Goal: Information Seeking & Learning: Learn about a topic

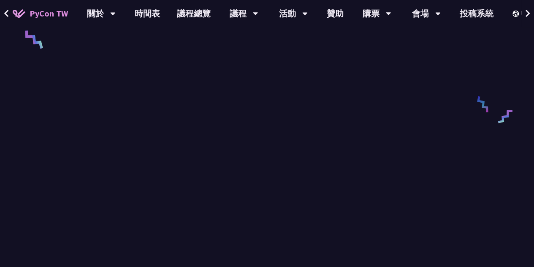
scroll to position [211, 0]
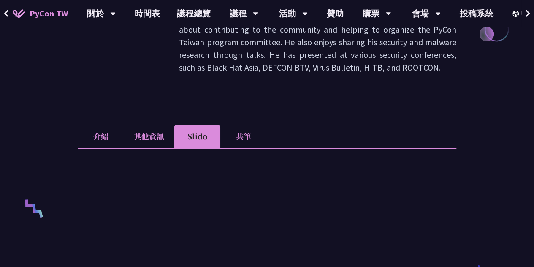
click at [165, 127] on li "其他資訊" at bounding box center [149, 136] width 50 height 23
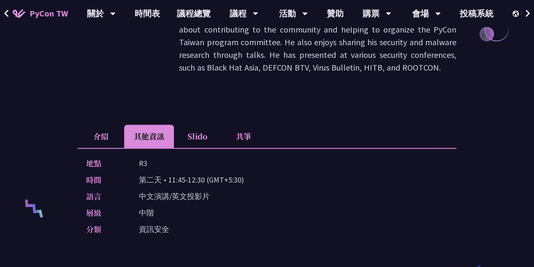
click at [97, 134] on li "介紹" at bounding box center [101, 136] width 46 height 23
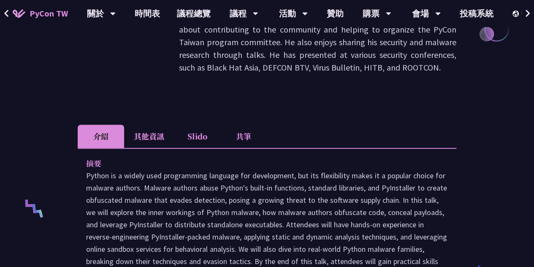
click at [163, 132] on li "其他資訊" at bounding box center [149, 136] width 50 height 23
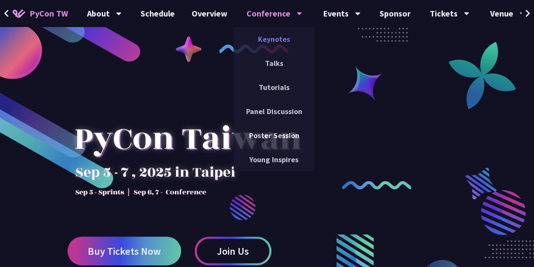
click at [277, 39] on link "Keynotes" at bounding box center [273, 39] width 81 height 20
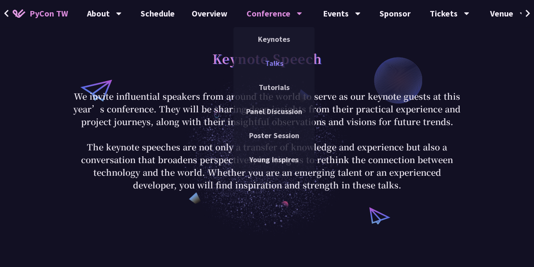
click at [280, 67] on link "Talks" at bounding box center [273, 63] width 81 height 20
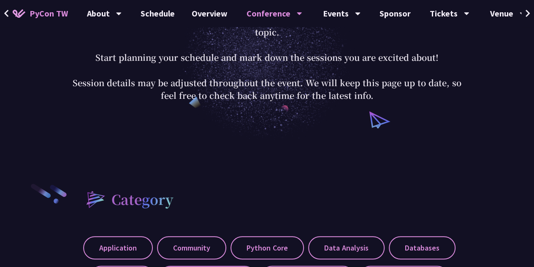
scroll to position [42, 0]
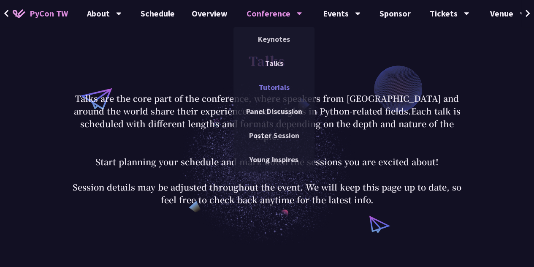
click at [281, 95] on link "Tutorials" at bounding box center [273, 87] width 81 height 20
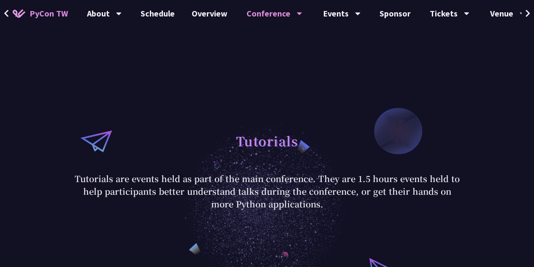
click at [285, 11] on div "Conference" at bounding box center [274, 13] width 56 height 27
click at [290, 18] on div "Conference" at bounding box center [274, 13] width 56 height 27
click at [297, 14] on icon at bounding box center [299, 14] width 5 height 3
click at [137, 11] on link "Schedule" at bounding box center [157, 13] width 51 height 27
